Goal: Find specific page/section: Locate a particular part of the current website

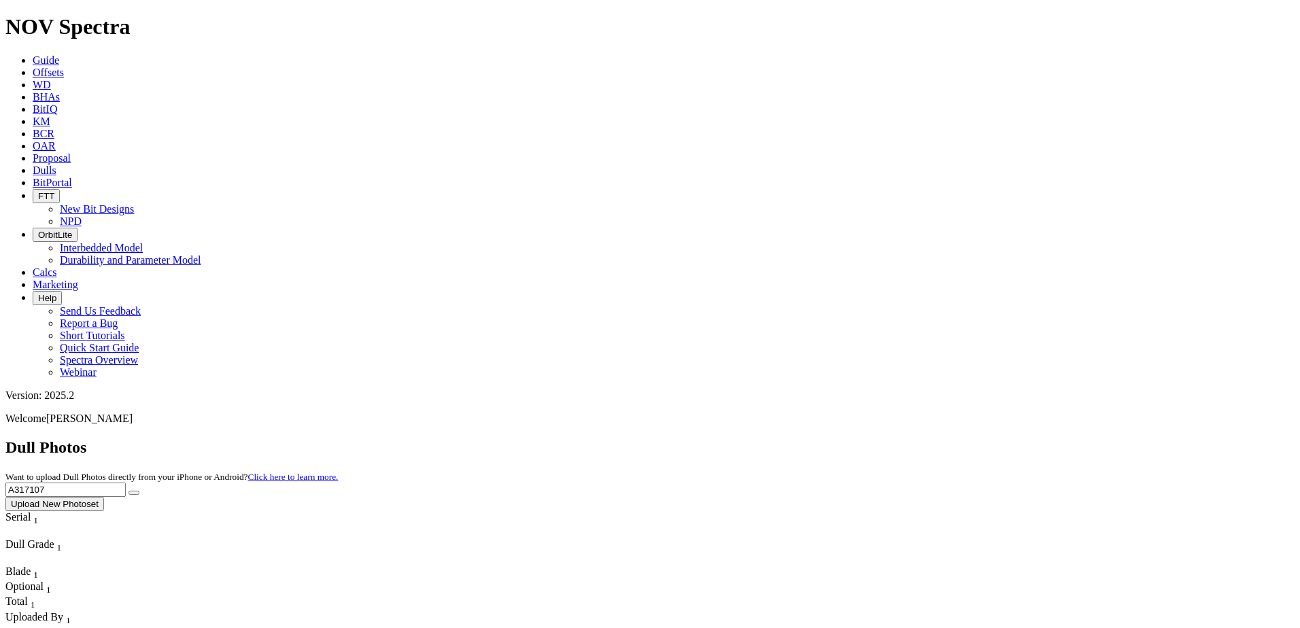
click at [126, 483] on input "A317107" at bounding box center [65, 490] width 120 height 14
paste input "F316749"
click at [139, 491] on button "submit" at bounding box center [134, 493] width 11 height 4
click at [126, 483] on input "F316749" at bounding box center [65, 490] width 120 height 14
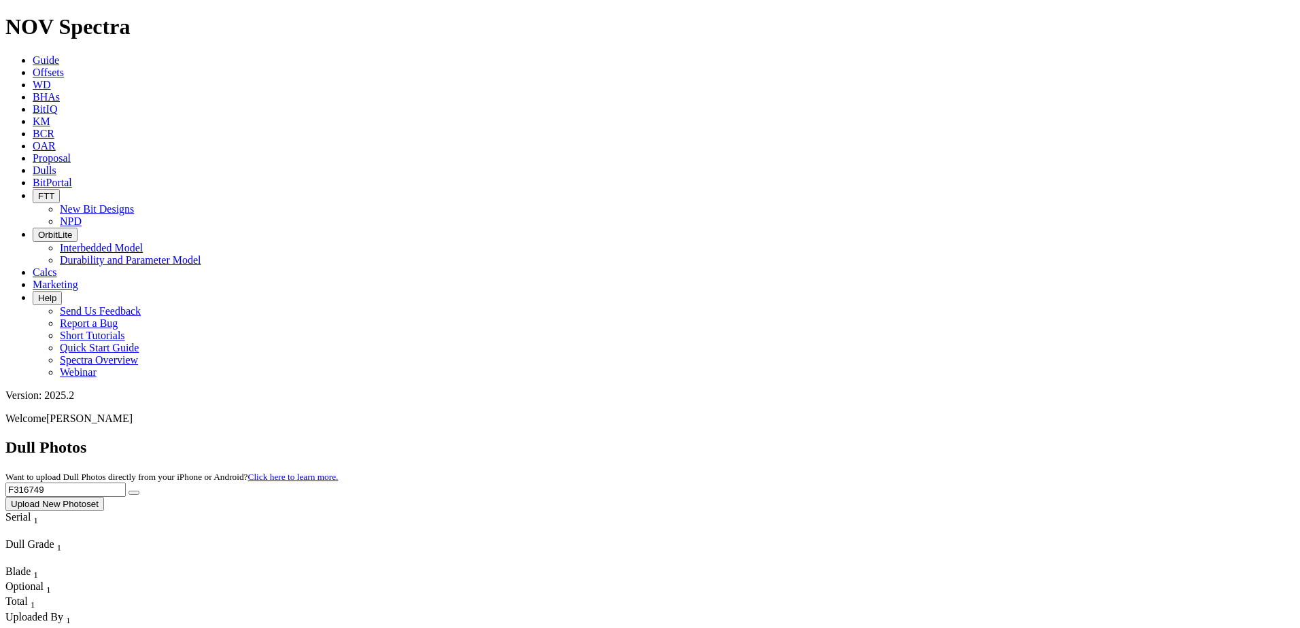
click at [126, 483] on input "F316749" at bounding box center [65, 490] width 120 height 14
paste input "A317594"
click at [139, 491] on button "submit" at bounding box center [134, 493] width 11 height 4
click at [126, 483] on input "A317594" at bounding box center [65, 490] width 120 height 14
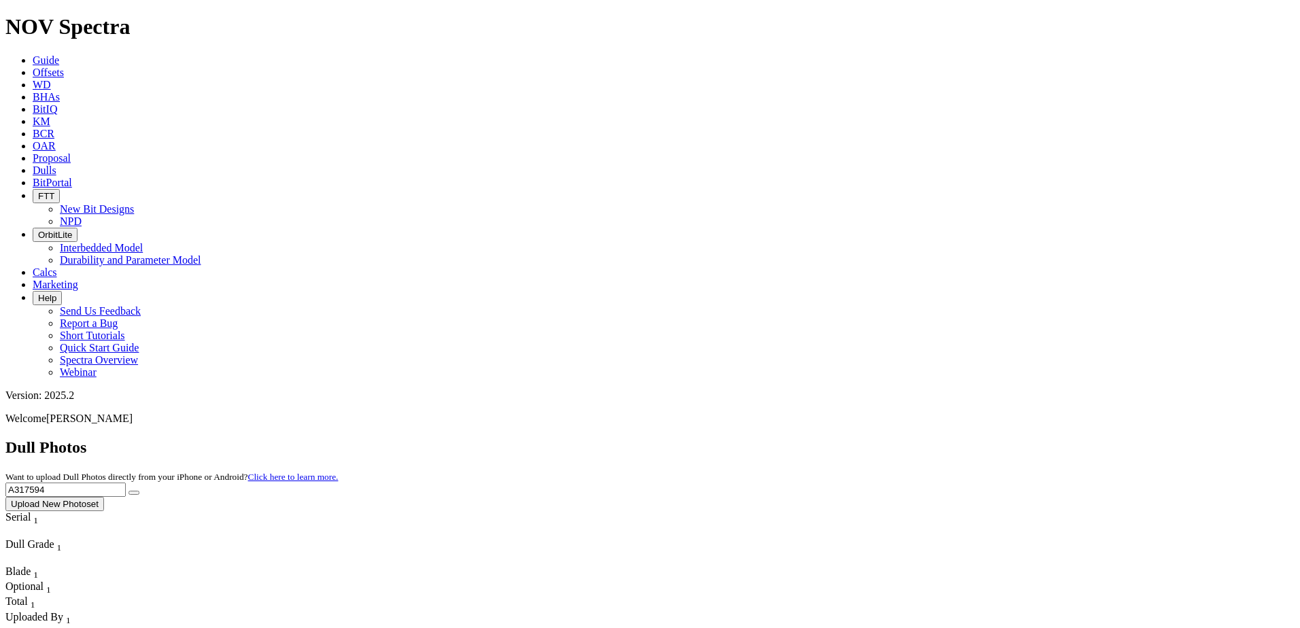
click at [126, 483] on input "A317594" at bounding box center [65, 490] width 120 height 14
paste input "20078"
click at [139, 491] on button "submit" at bounding box center [134, 493] width 11 height 4
click at [126, 483] on input "A320078" at bounding box center [65, 490] width 120 height 14
click at [991, 439] on div "Dull Photos Want to upload Dull Photos directly from your iPhone or Android? Cl…" at bounding box center [649, 475] width 1289 height 73
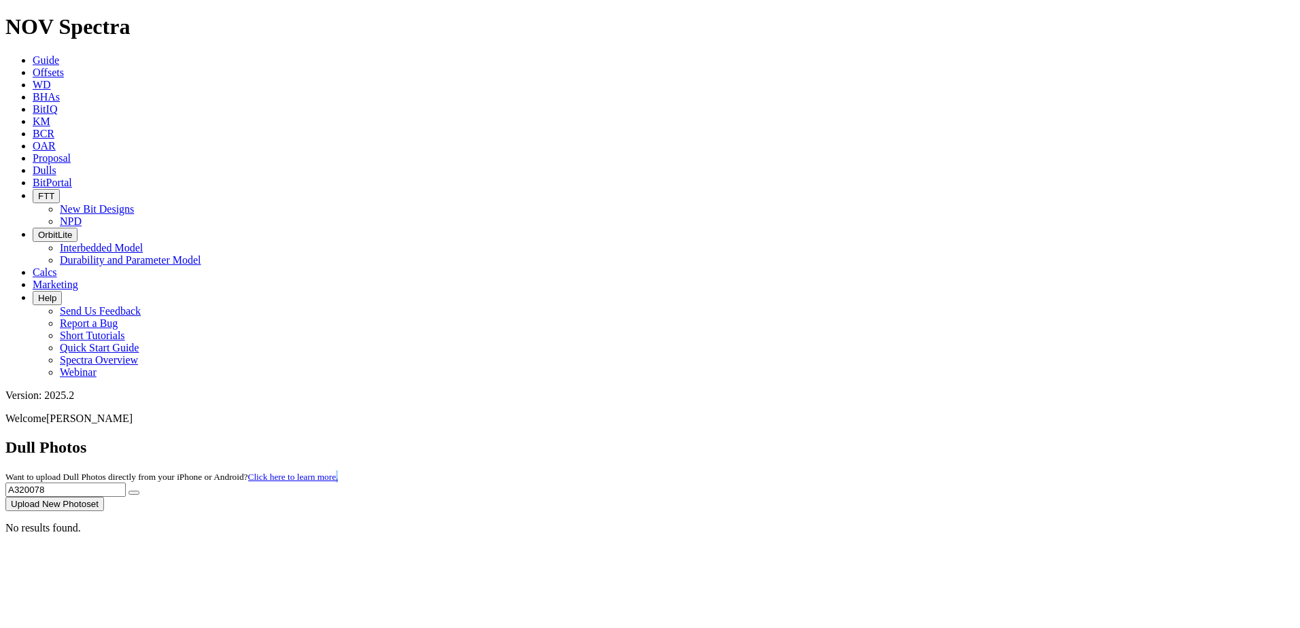
click at [991, 439] on div "Dull Photos Want to upload Dull Photos directly from your iPhone or Android? Cl…" at bounding box center [649, 475] width 1289 height 73
click at [126, 483] on input "A320078" at bounding box center [65, 490] width 120 height 14
paste input "19432"
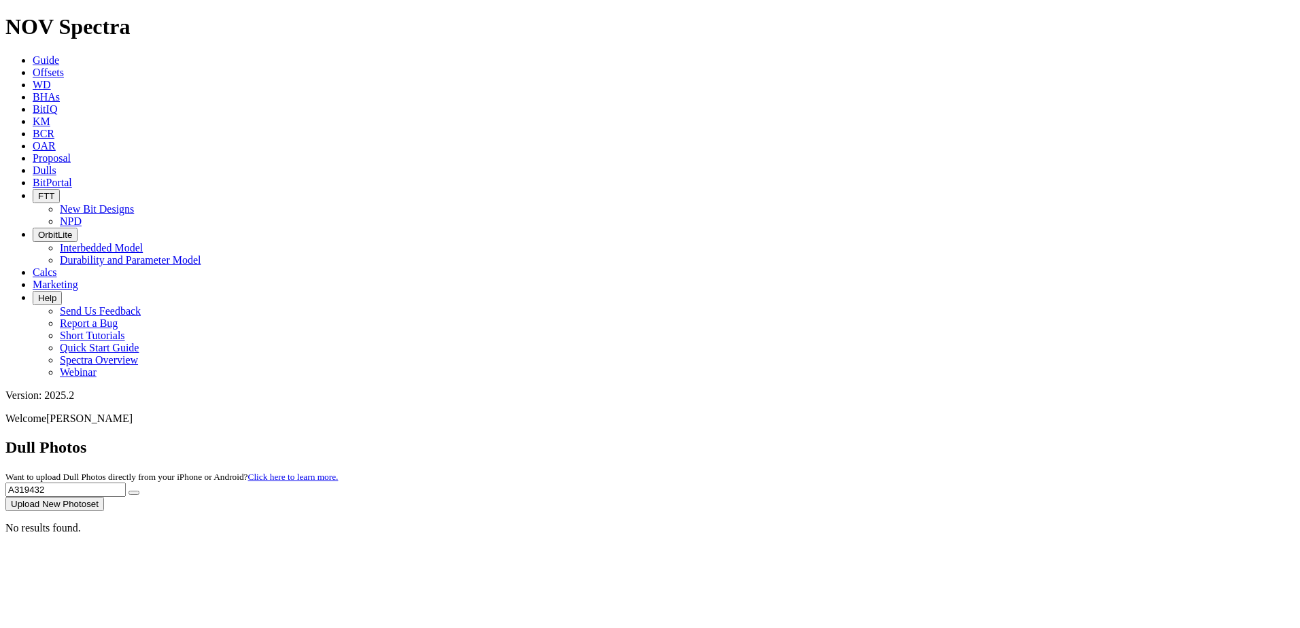
click at [139, 491] on button "submit" at bounding box center [134, 493] width 11 height 4
click at [126, 483] on input "A319432" at bounding box center [65, 490] width 120 height 14
paste input "691"
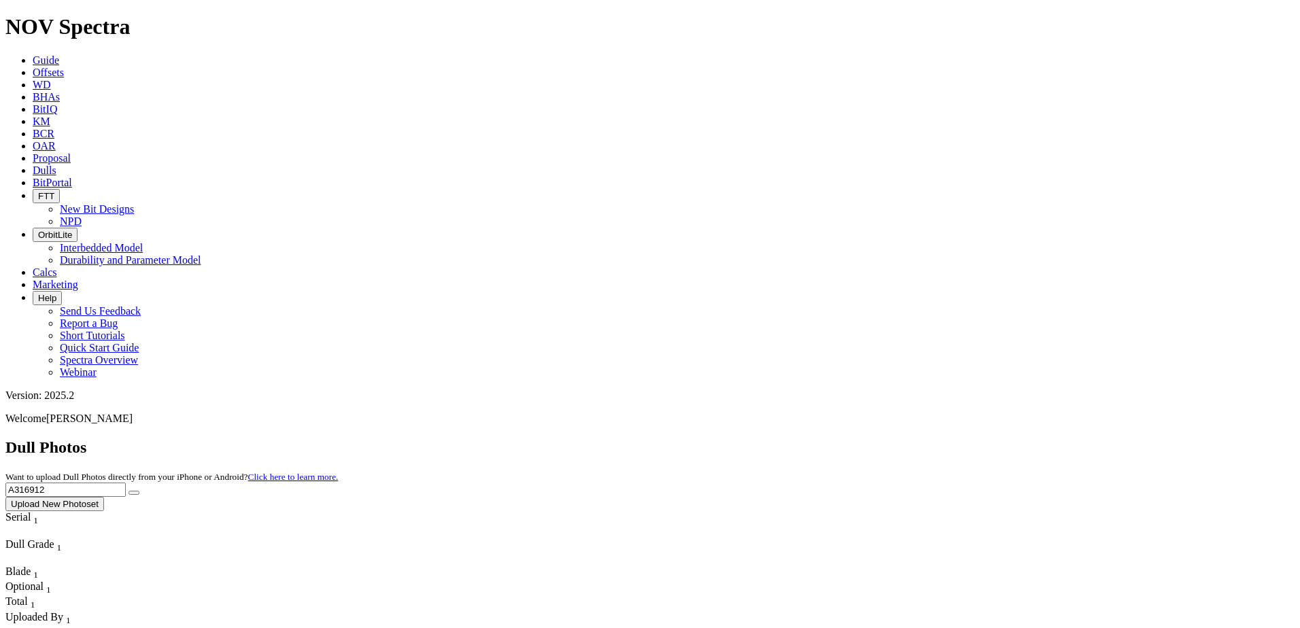
click at [134, 493] on icon "submit" at bounding box center [134, 493] width 0 height 0
click at [126, 483] on input "A316912" at bounding box center [65, 490] width 120 height 14
paste input "5134"
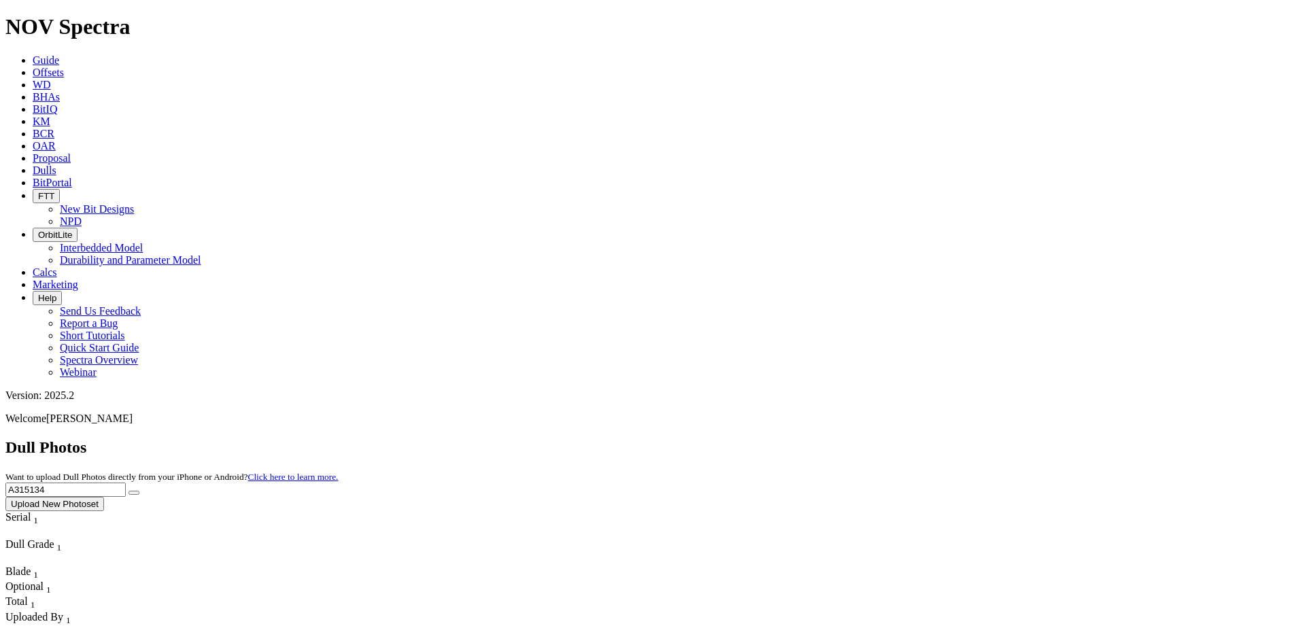
click at [134, 493] on icon "submit" at bounding box center [134, 493] width 0 height 0
click at [126, 483] on input "A315134" at bounding box center [65, 490] width 120 height 14
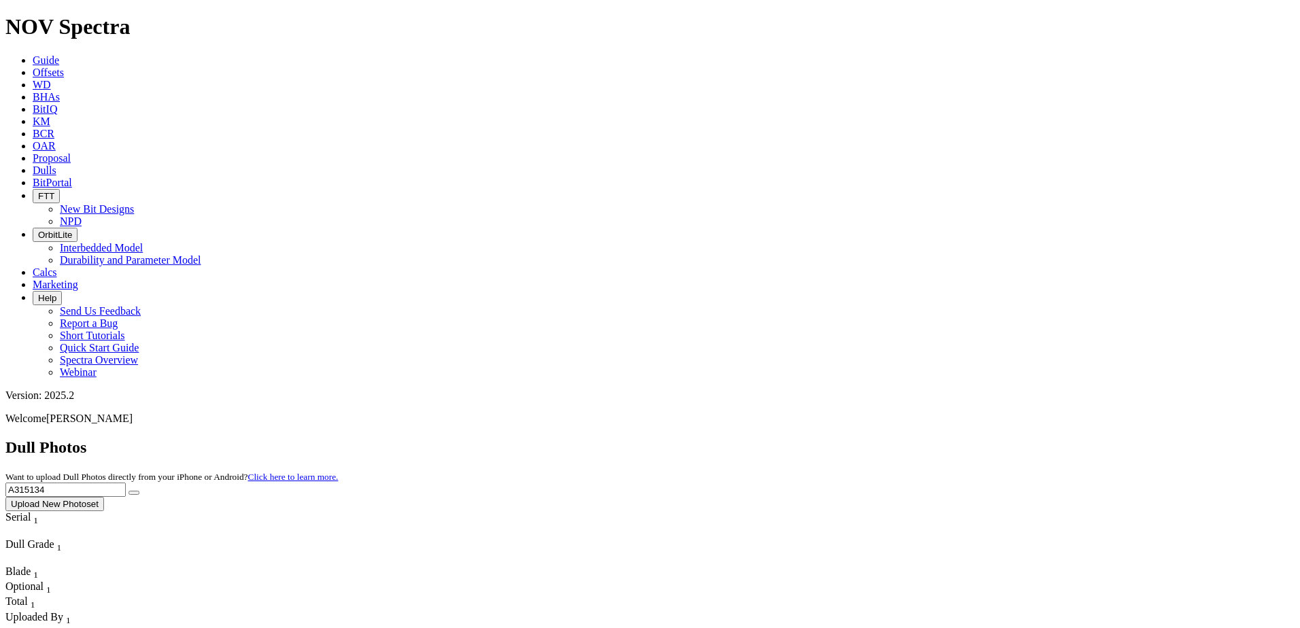
paste input "9437"
click at [134, 493] on icon "submit" at bounding box center [134, 493] width 0 height 0
click at [126, 483] on input "A319437" at bounding box center [65, 490] width 120 height 14
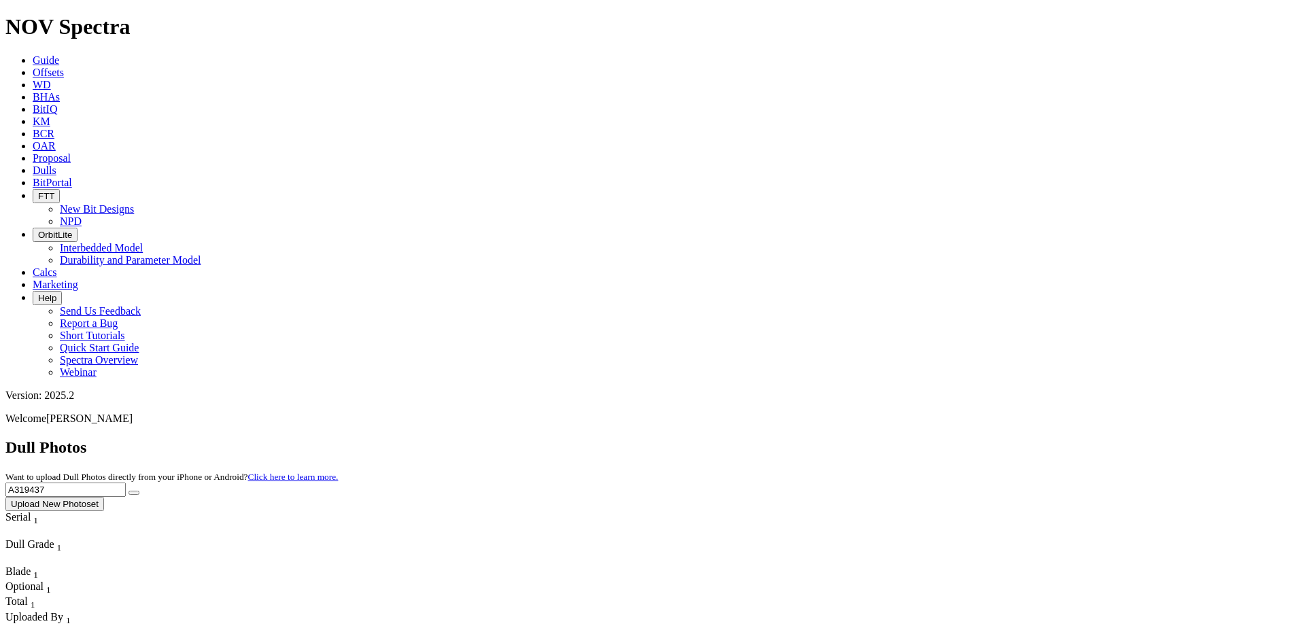
paste input "6401"
click at [134, 493] on icon "submit" at bounding box center [134, 493] width 0 height 0
click at [126, 483] on input "A316401" at bounding box center [65, 490] width 120 height 14
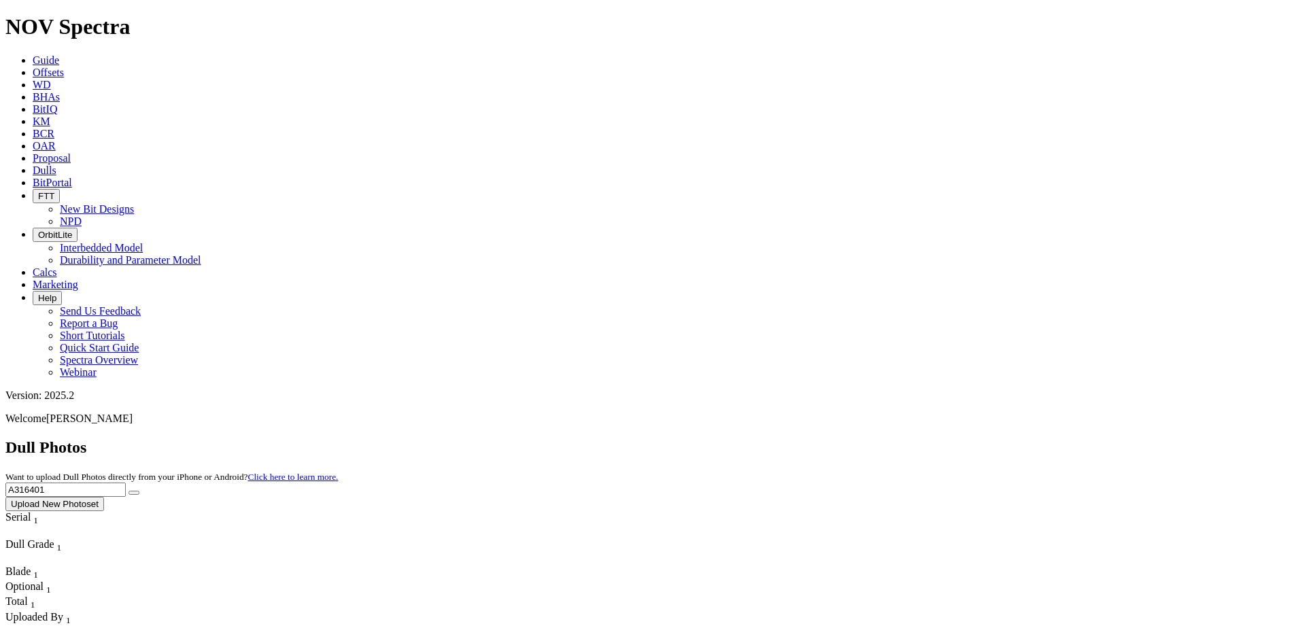
paste input "9429"
click at [139, 491] on button "submit" at bounding box center [134, 493] width 11 height 4
click at [126, 483] on input "A319429" at bounding box center [65, 490] width 120 height 14
paste input "7594"
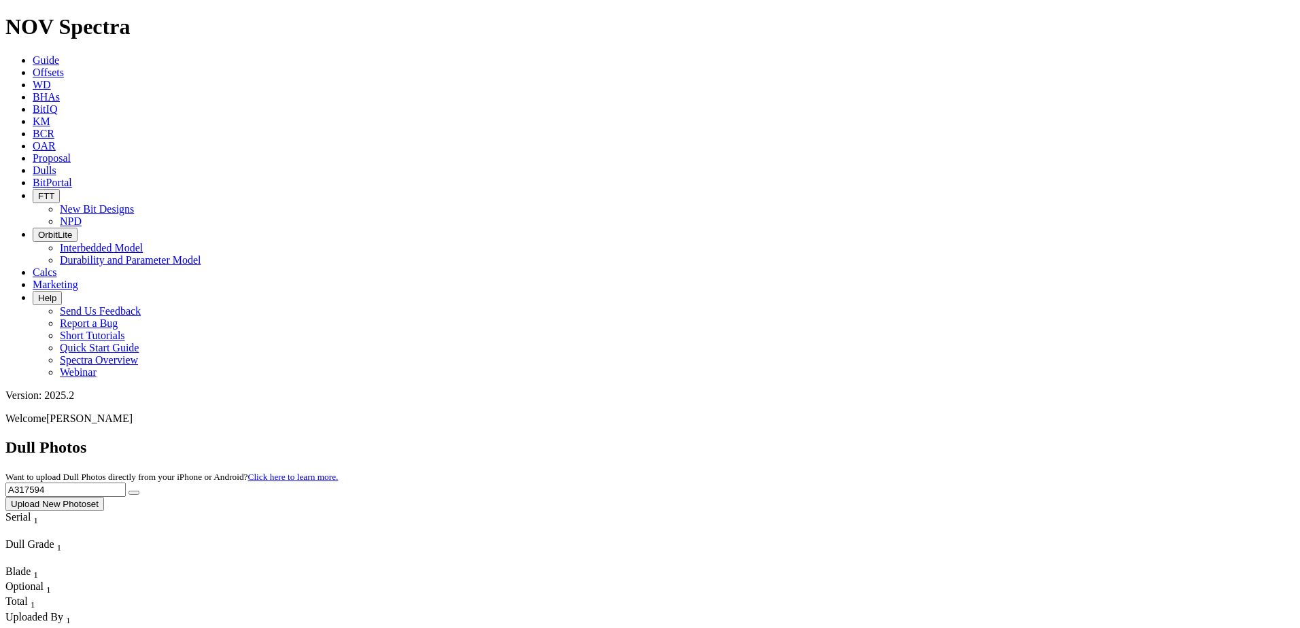
click at [139, 491] on button "submit" at bounding box center [134, 493] width 11 height 4
click at [126, 483] on input "A317594" at bounding box center [65, 490] width 120 height 14
paste input "19130376"
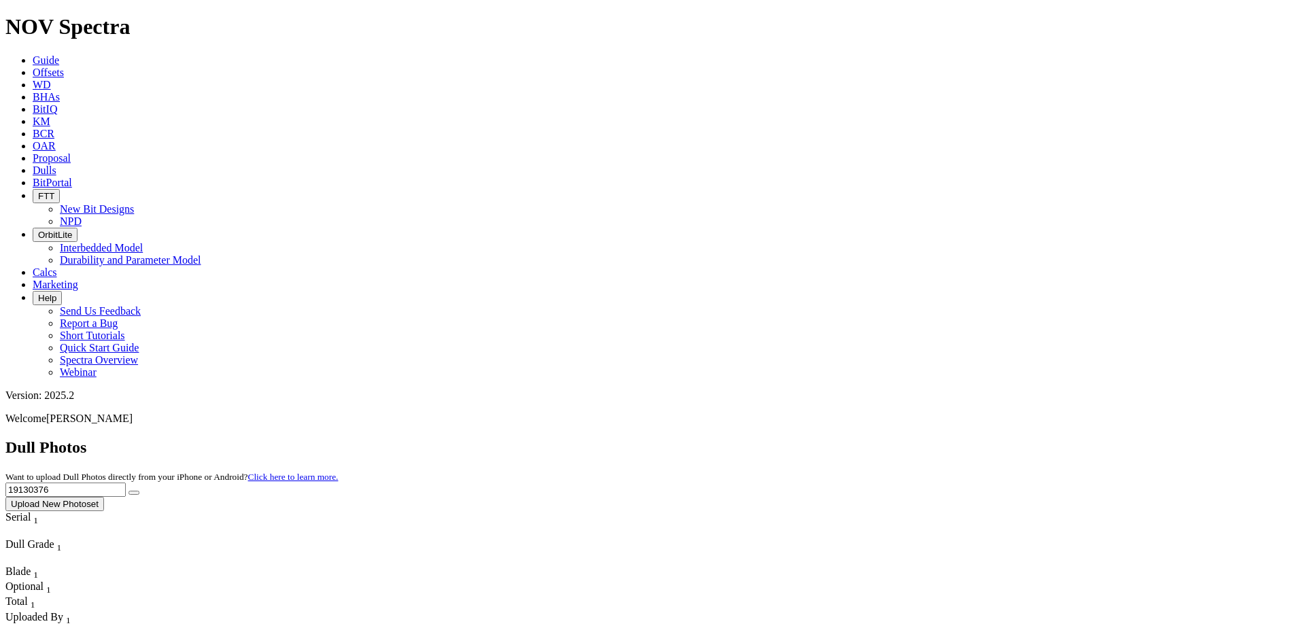
click at [126, 483] on input "19130376" at bounding box center [65, 490] width 120 height 14
paste input "F316747"
click at [139, 491] on button "submit" at bounding box center [134, 493] width 11 height 4
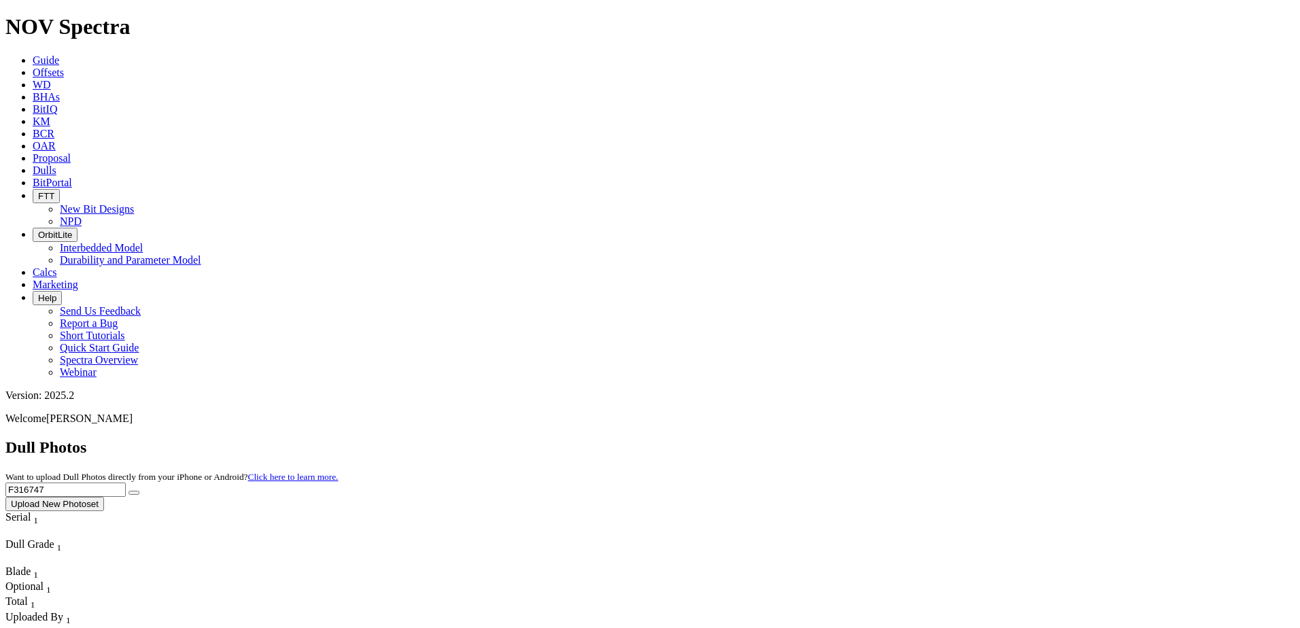
click at [126, 483] on input "F316747" at bounding box center [65, 490] width 120 height 14
paste input "A316401"
click at [139, 491] on button "submit" at bounding box center [134, 493] width 11 height 4
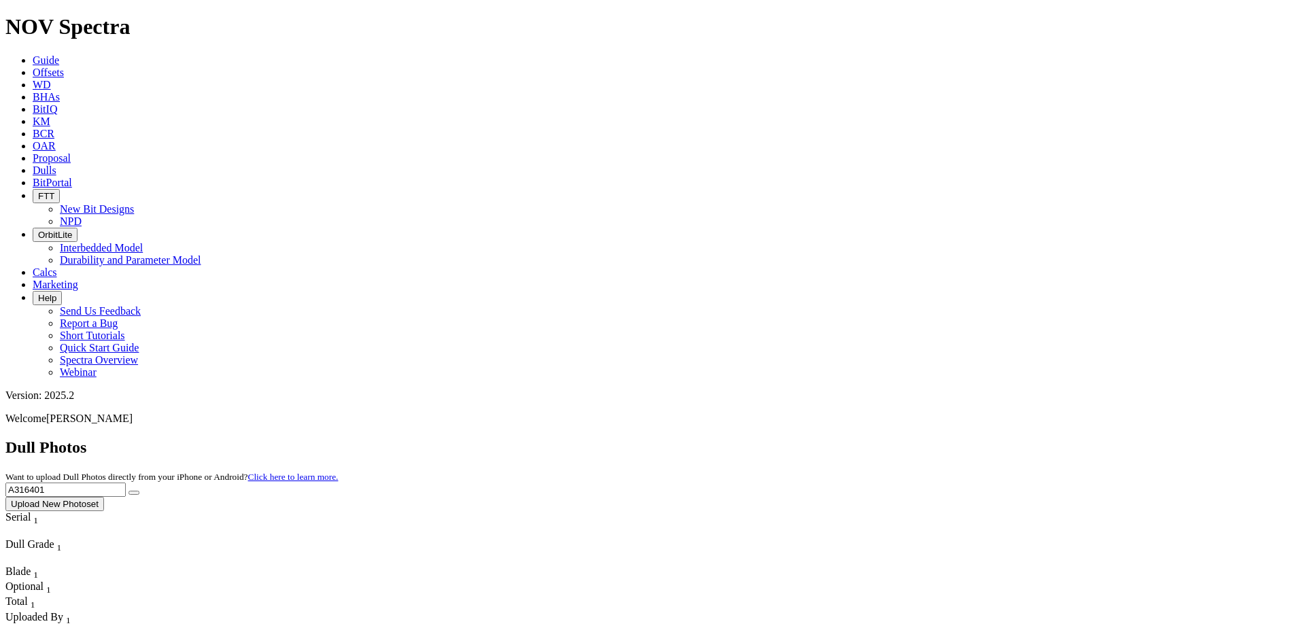
click at [126, 483] on input "A316401" at bounding box center [65, 490] width 120 height 14
paste input "F316749"
type input "F316749"
click at [134, 493] on icon "submit" at bounding box center [134, 493] width 0 height 0
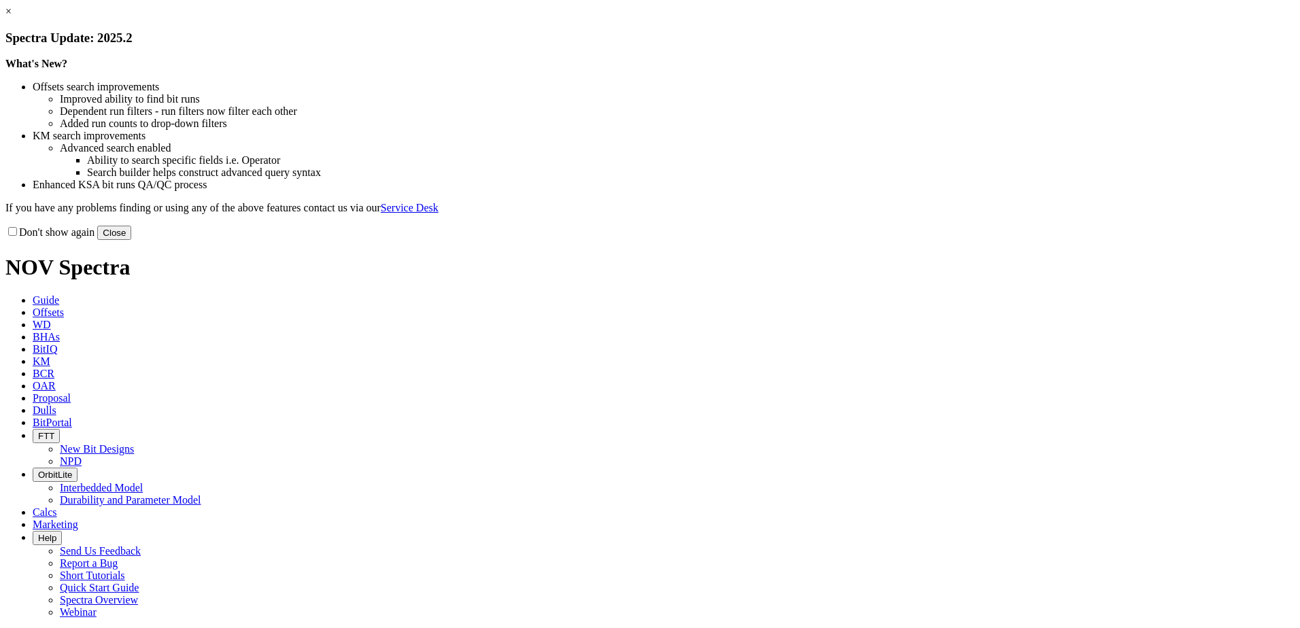
click at [131, 240] on button "Close" at bounding box center [114, 233] width 34 height 14
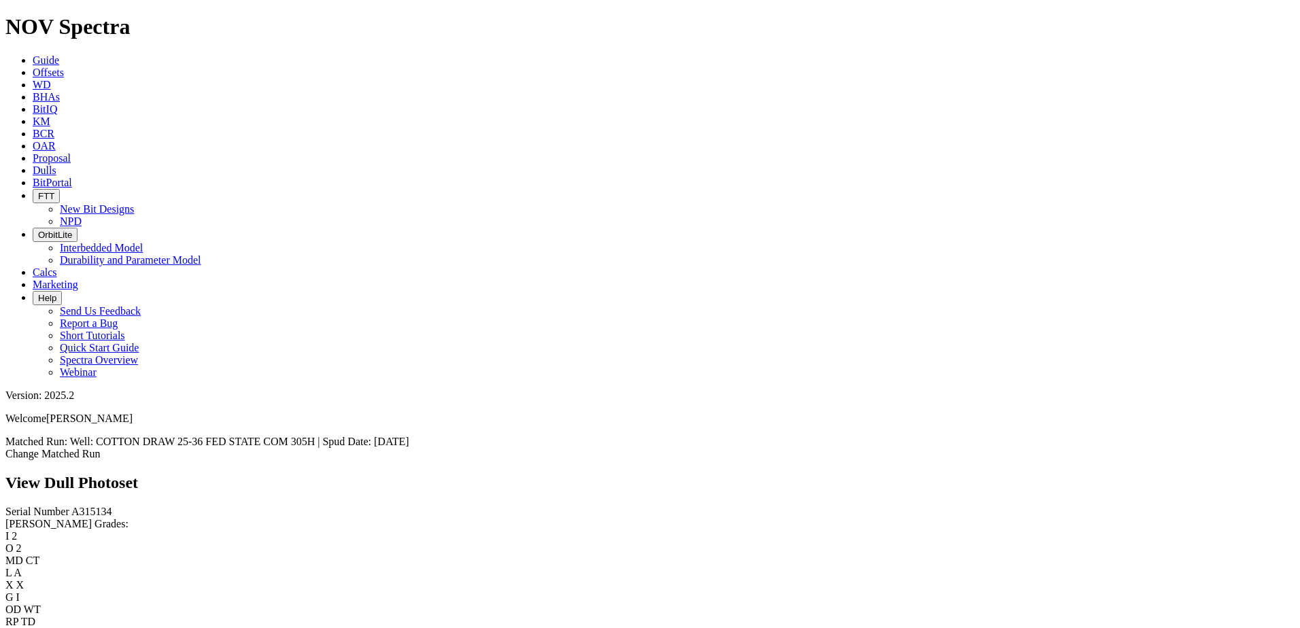
scroll to position [1934, 0]
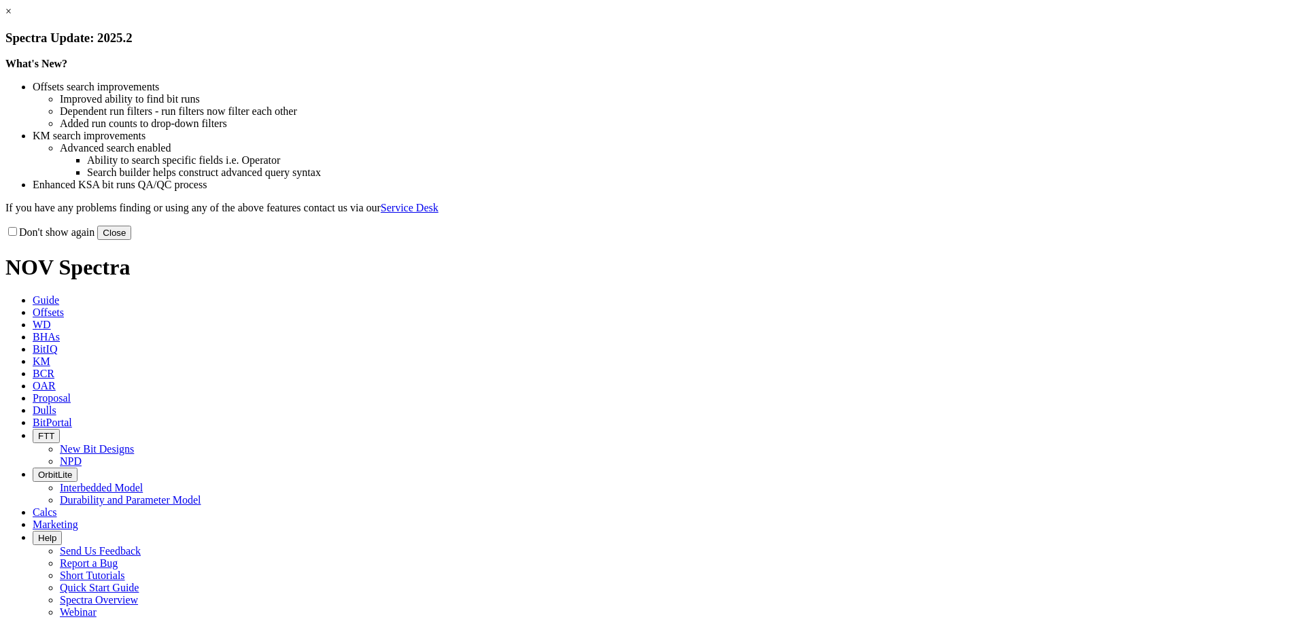
click at [131, 240] on button "Close" at bounding box center [114, 233] width 34 height 14
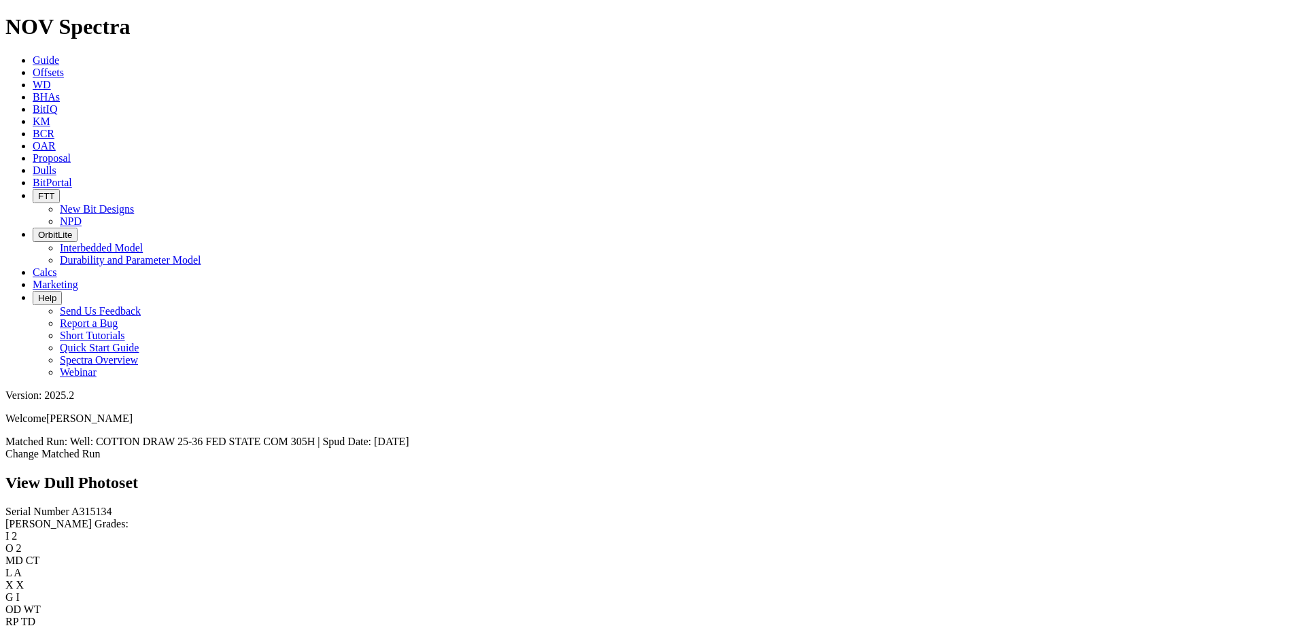
click at [71, 506] on span "A315134" at bounding box center [91, 512] width 41 height 12
copy span "A315134"
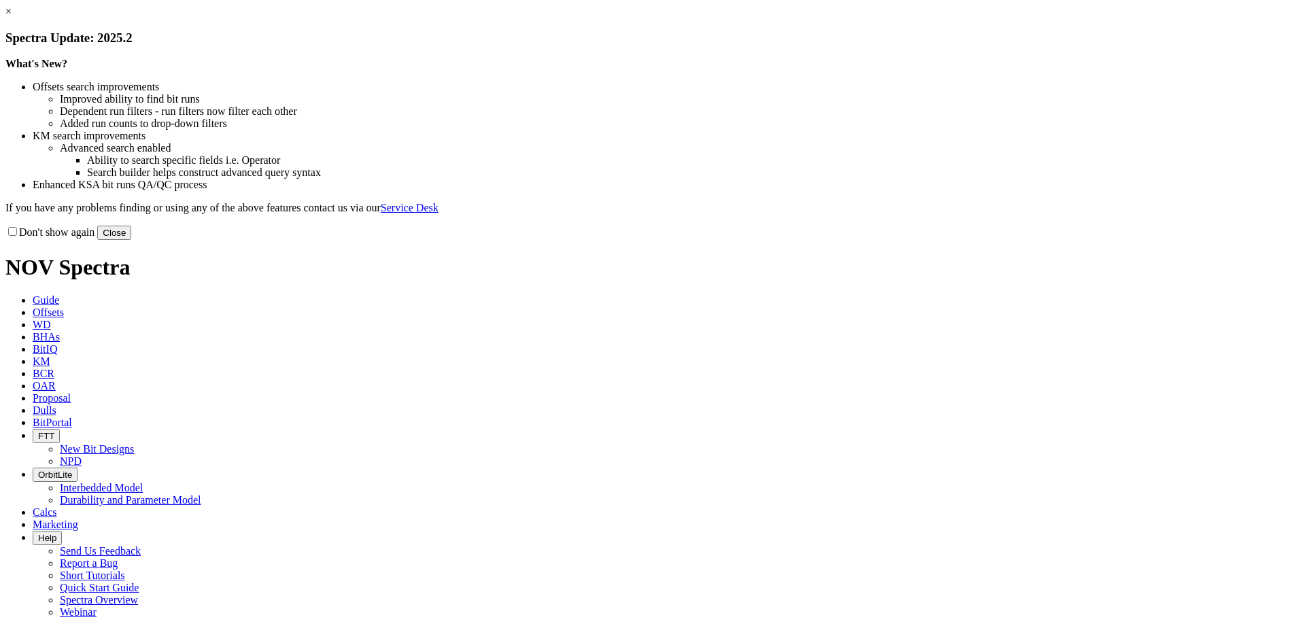
click at [12, 17] on link "×" at bounding box center [8, 11] width 6 height 12
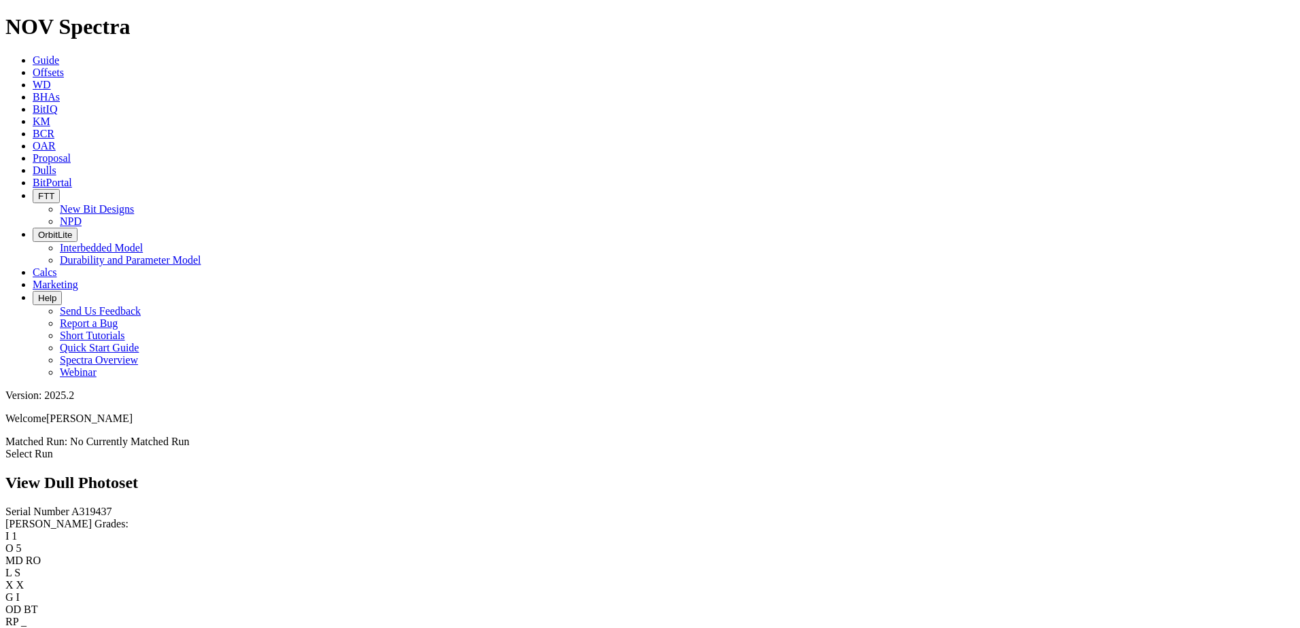
click at [56, 165] on link "Dulls" at bounding box center [45, 171] width 24 height 12
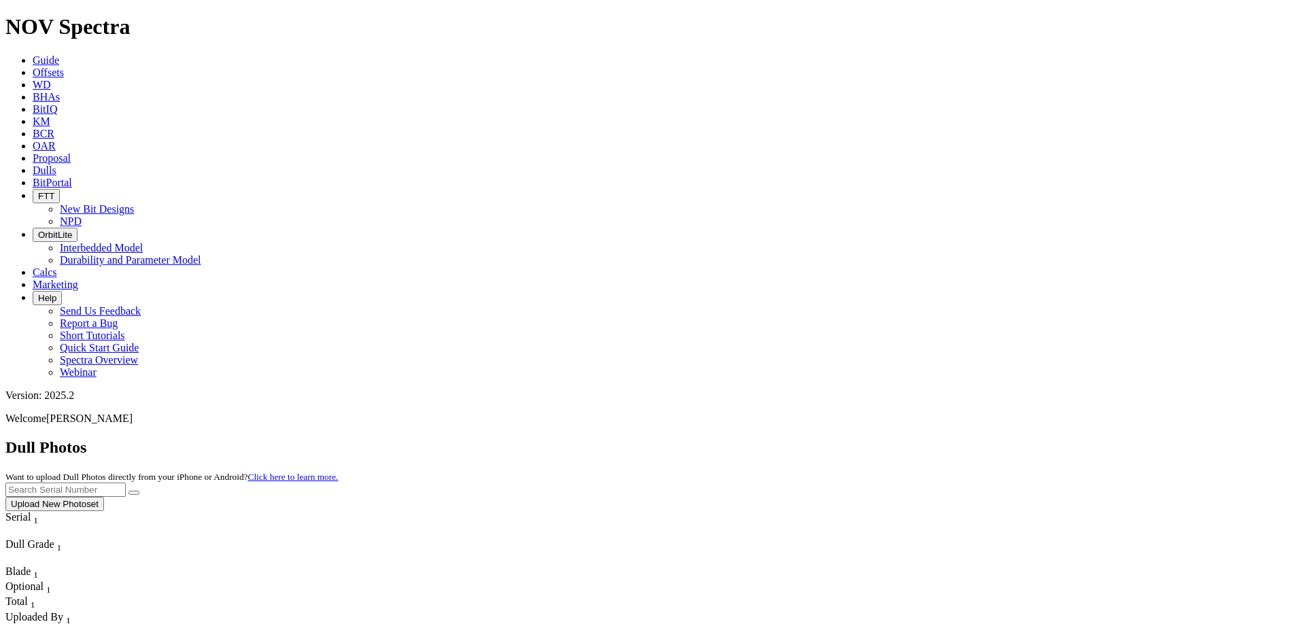
click at [126, 483] on input "text" at bounding box center [65, 490] width 120 height 14
paste input "A317593"
drag, startPoint x: 1140, startPoint y: 60, endPoint x: 1123, endPoint y: 64, distance: 16.8
click at [139, 491] on button "submit" at bounding box center [134, 493] width 11 height 4
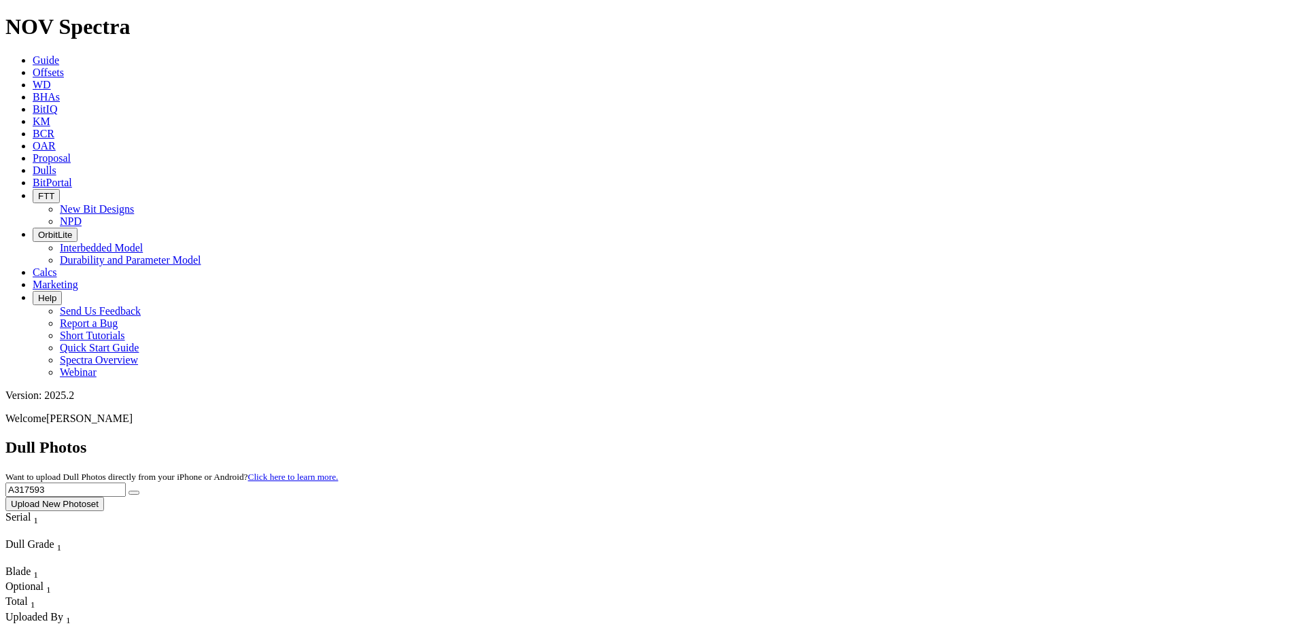
click at [126, 483] on input "A317593" at bounding box center [65, 490] width 120 height 14
paste input "640"
click at [134, 493] on icon "submit" at bounding box center [134, 493] width 0 height 0
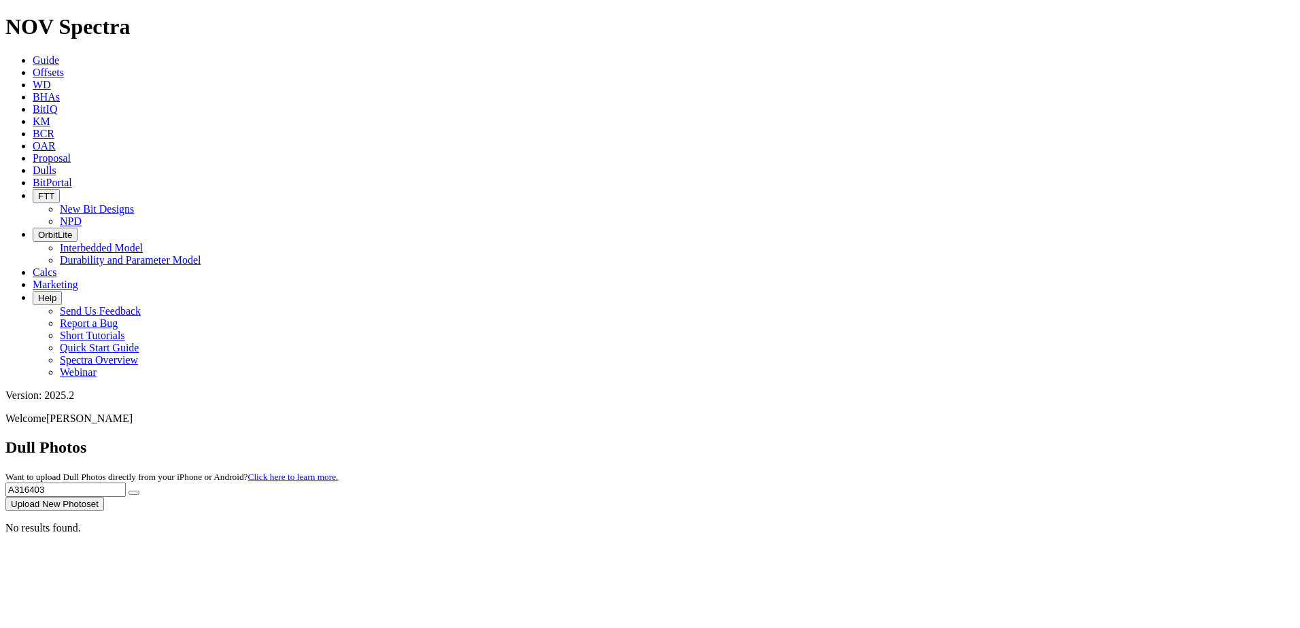
click at [126, 483] on input "A316403" at bounding box center [65, 490] width 120 height 14
paste input "914"
type input "A316914"
click at [139, 491] on button "submit" at bounding box center [134, 493] width 11 height 4
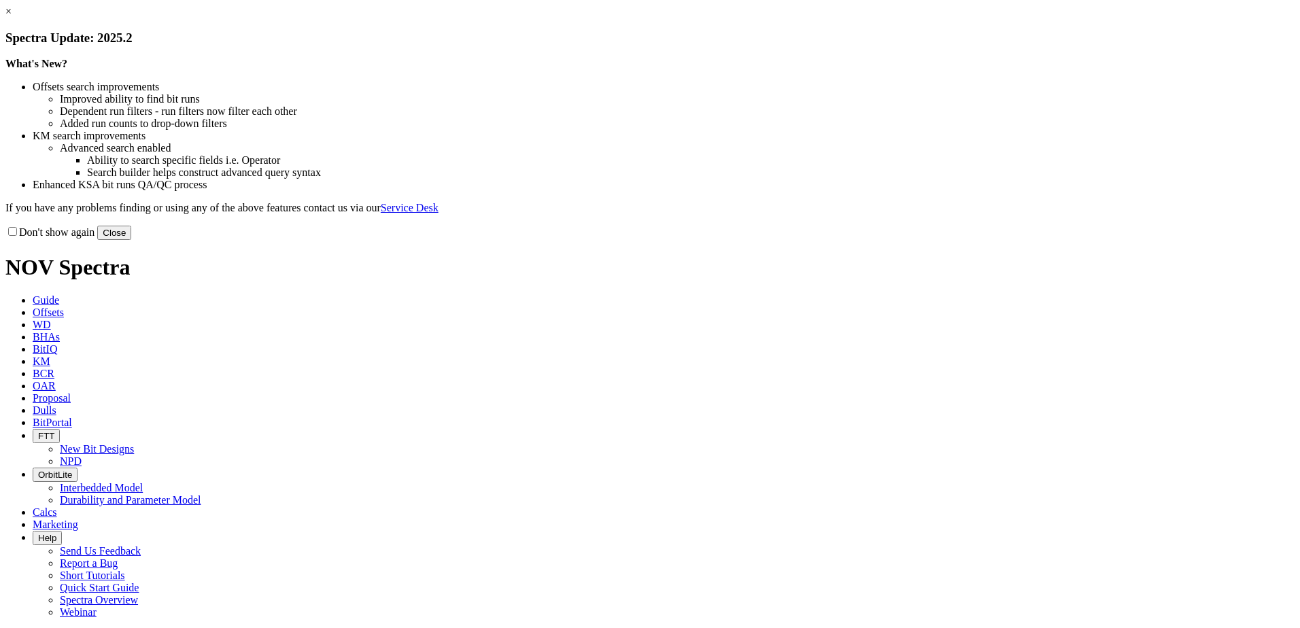
click at [131, 240] on button "Close" at bounding box center [114, 233] width 34 height 14
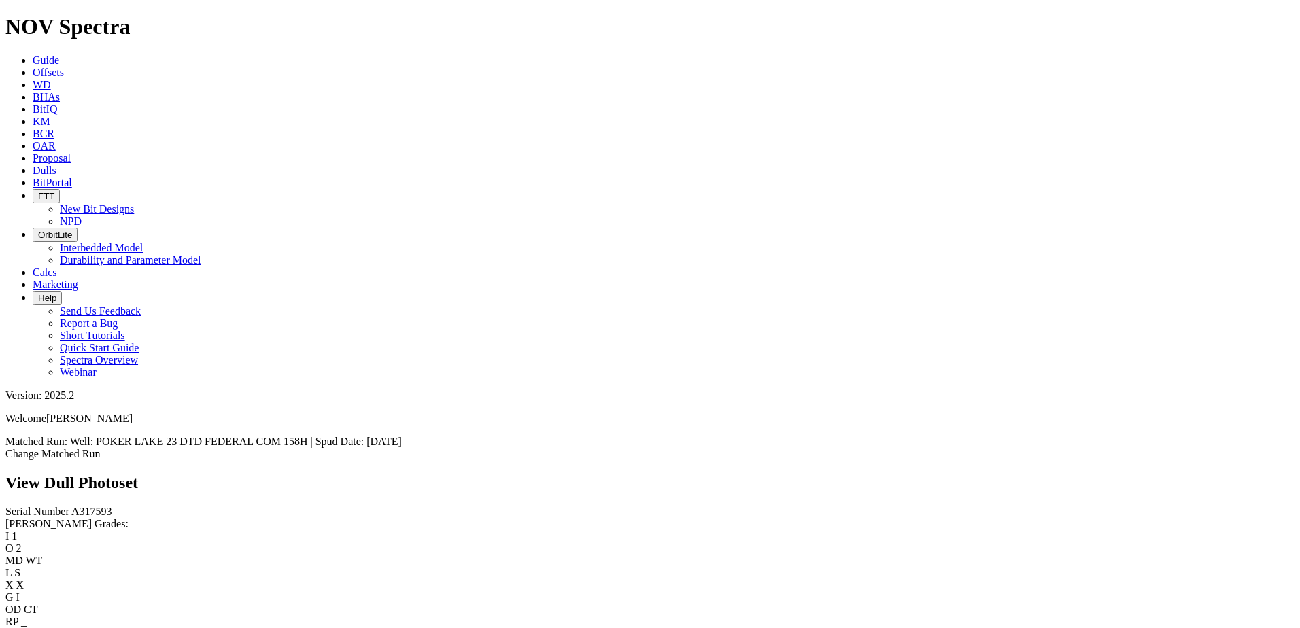
scroll to position [381, 0]
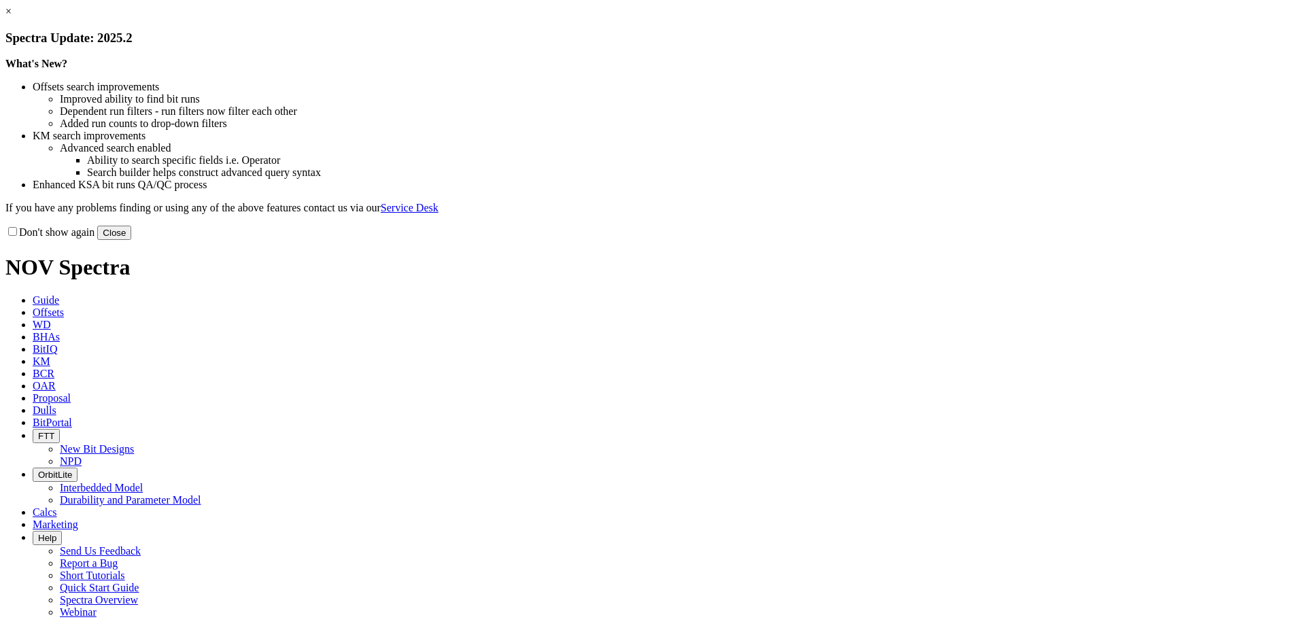
click at [131, 240] on button "Close" at bounding box center [114, 233] width 34 height 14
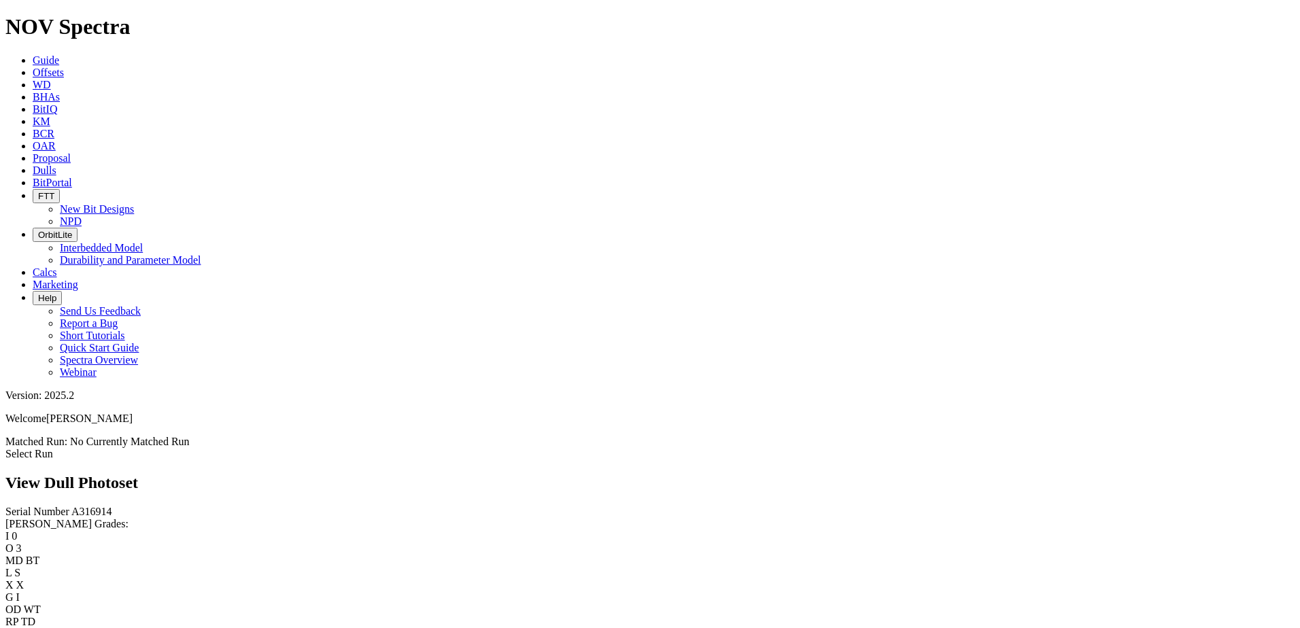
click at [71, 506] on span "A316914" at bounding box center [91, 512] width 41 height 12
copy span "A316914"
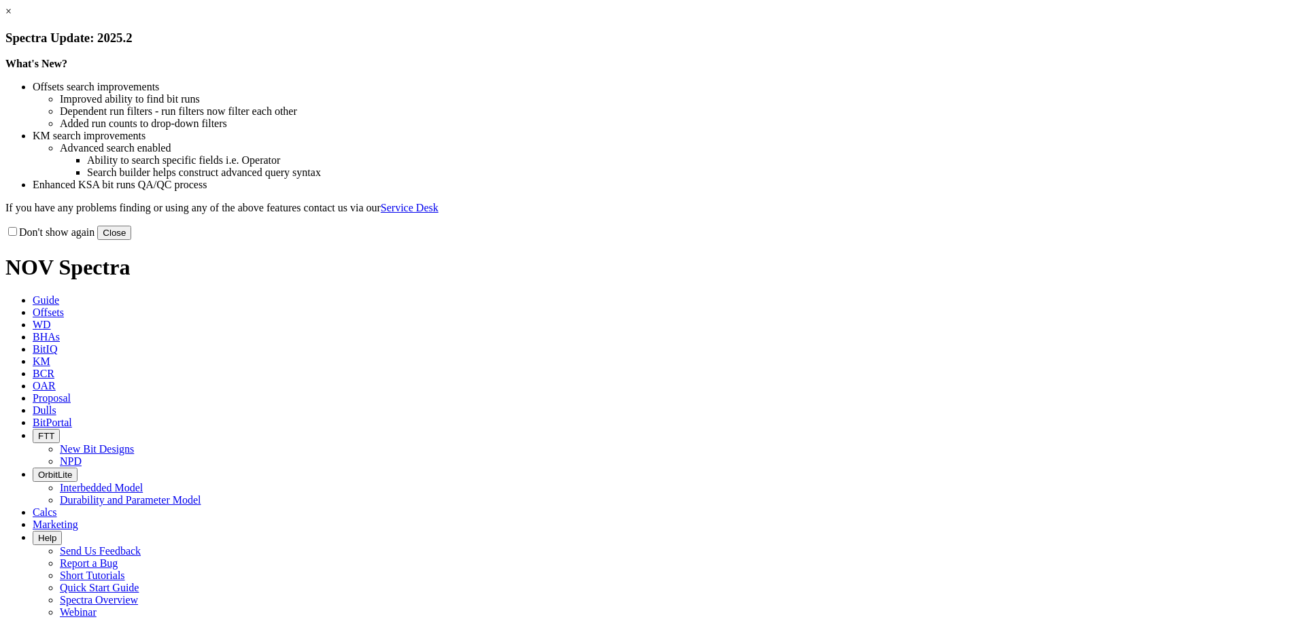
click at [131, 240] on button "Close" at bounding box center [114, 233] width 34 height 14
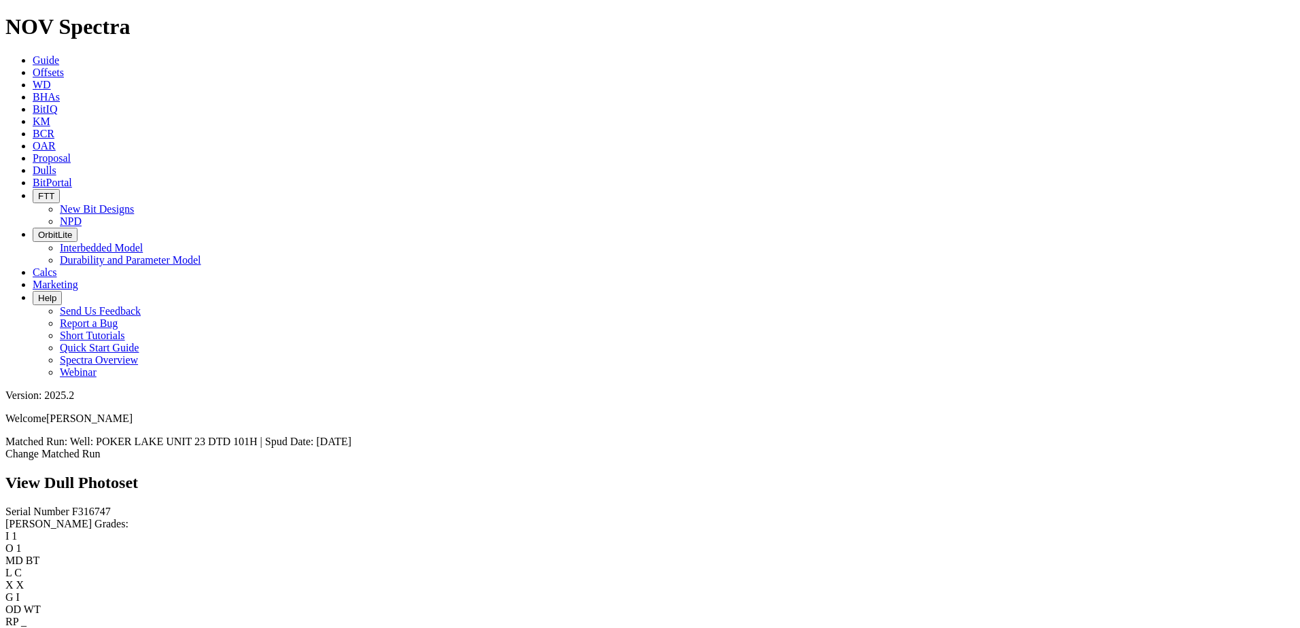
scroll to position [476, 0]
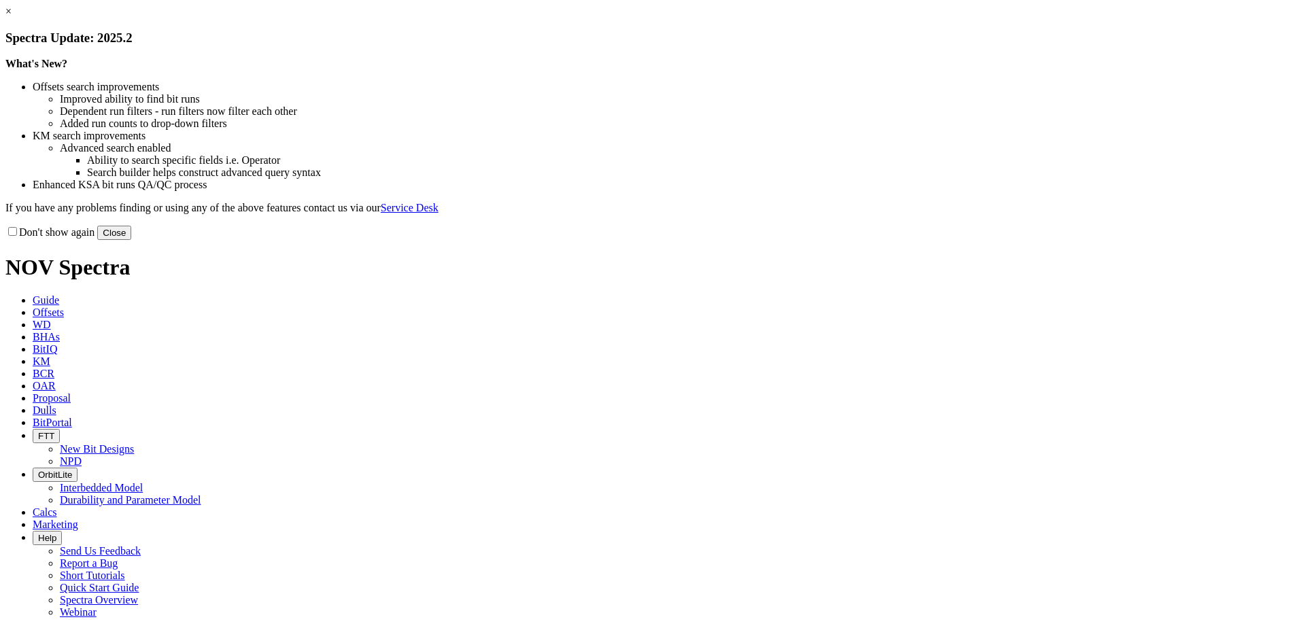
click at [131, 240] on button "Close" at bounding box center [114, 233] width 34 height 14
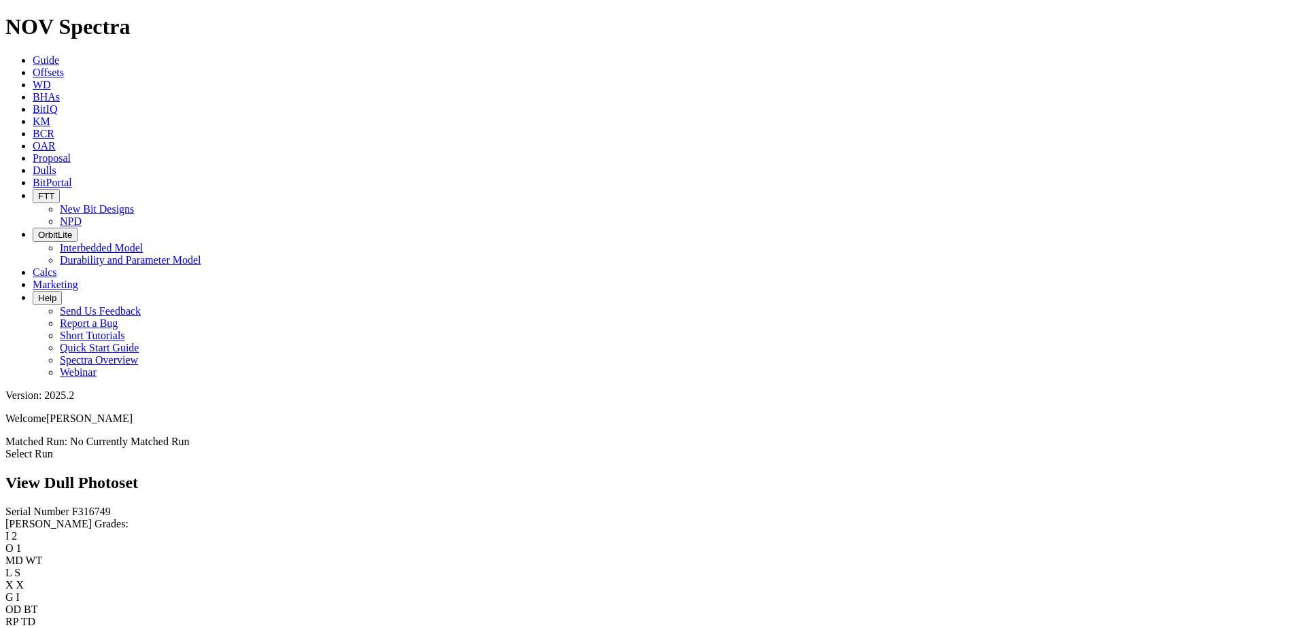
scroll to position [544, 0]
